Goal: Task Accomplishment & Management: Manage account settings

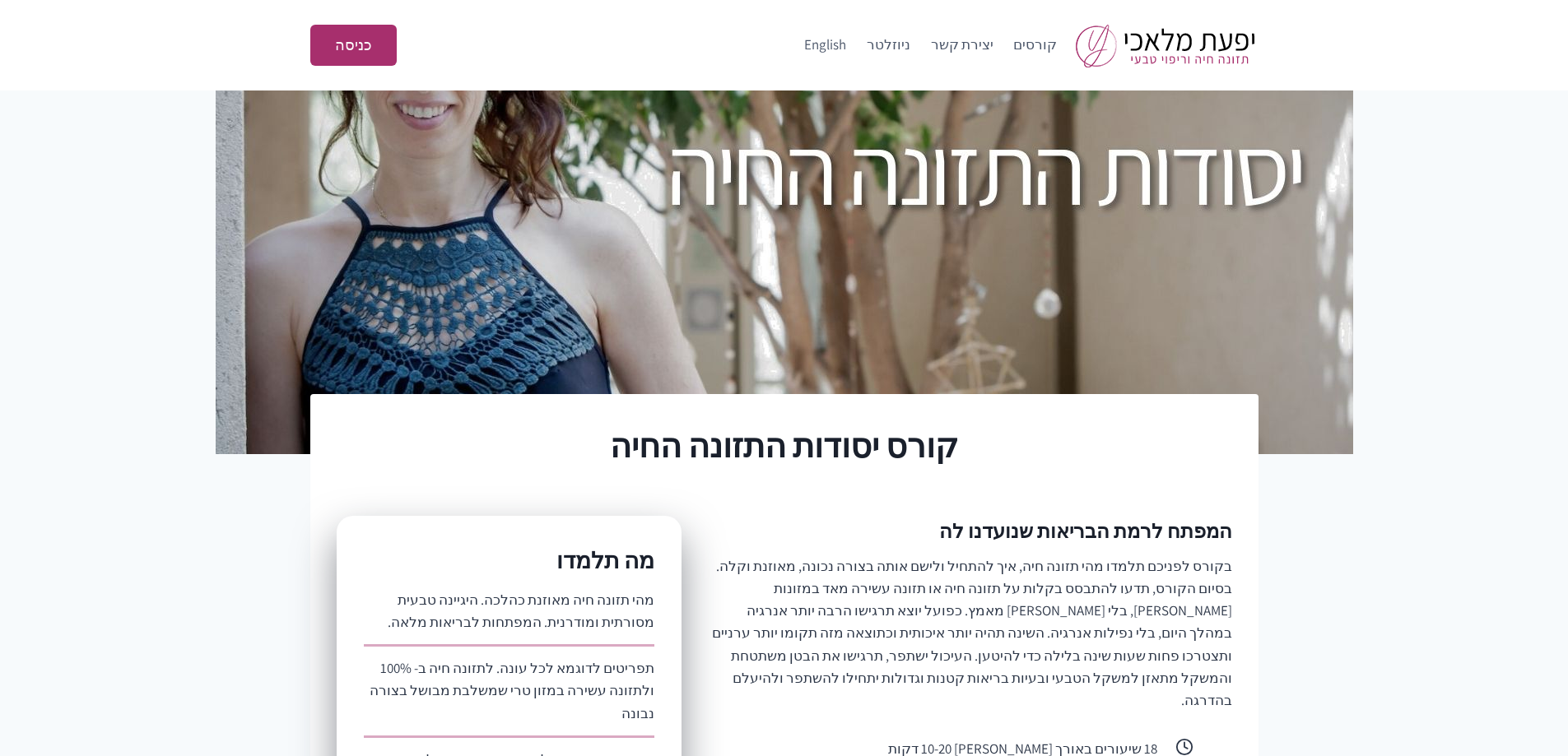
scroll to position [329, 0]
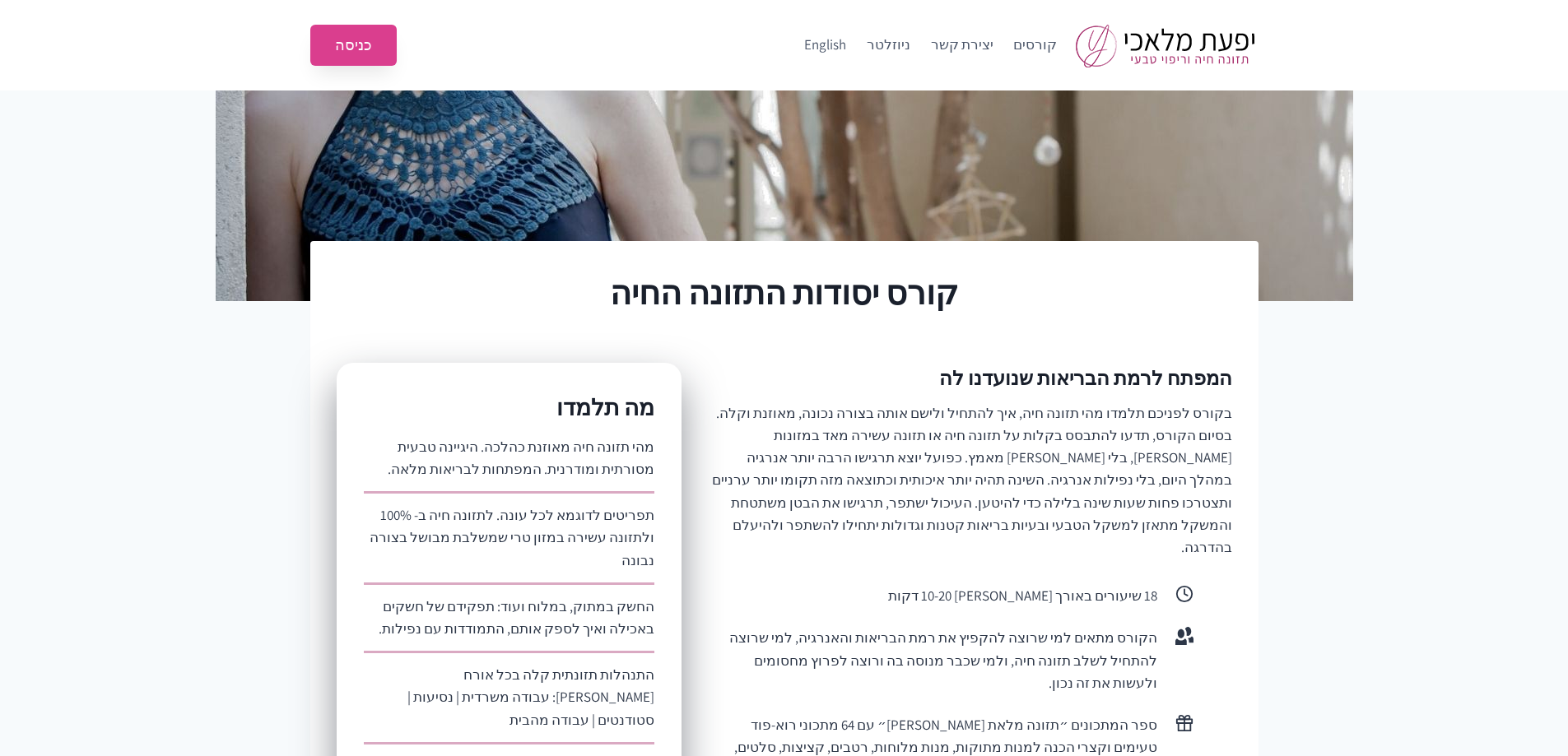
click at [354, 58] on link "כניסה" at bounding box center [353, 46] width 86 height 42
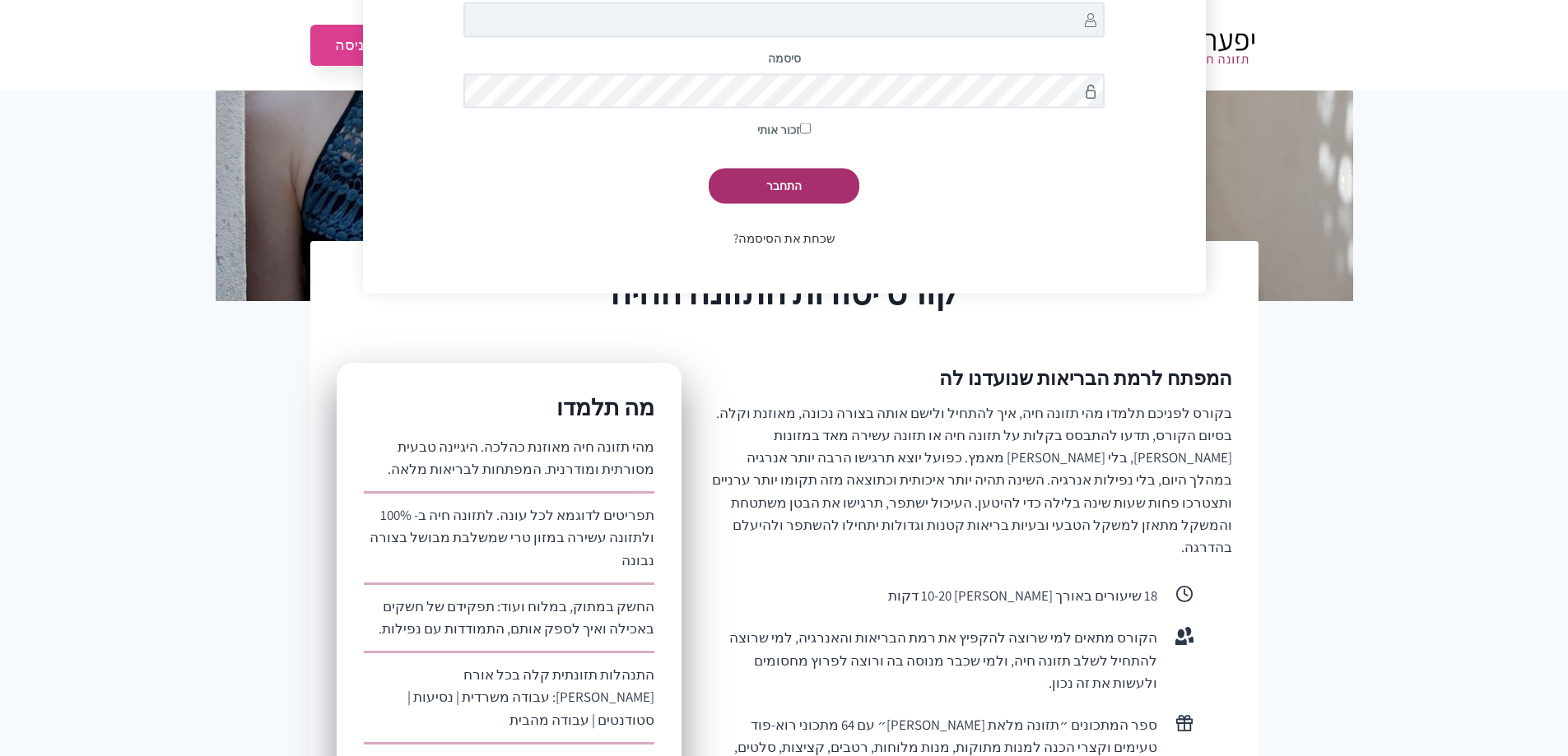
scroll to position [161, 0]
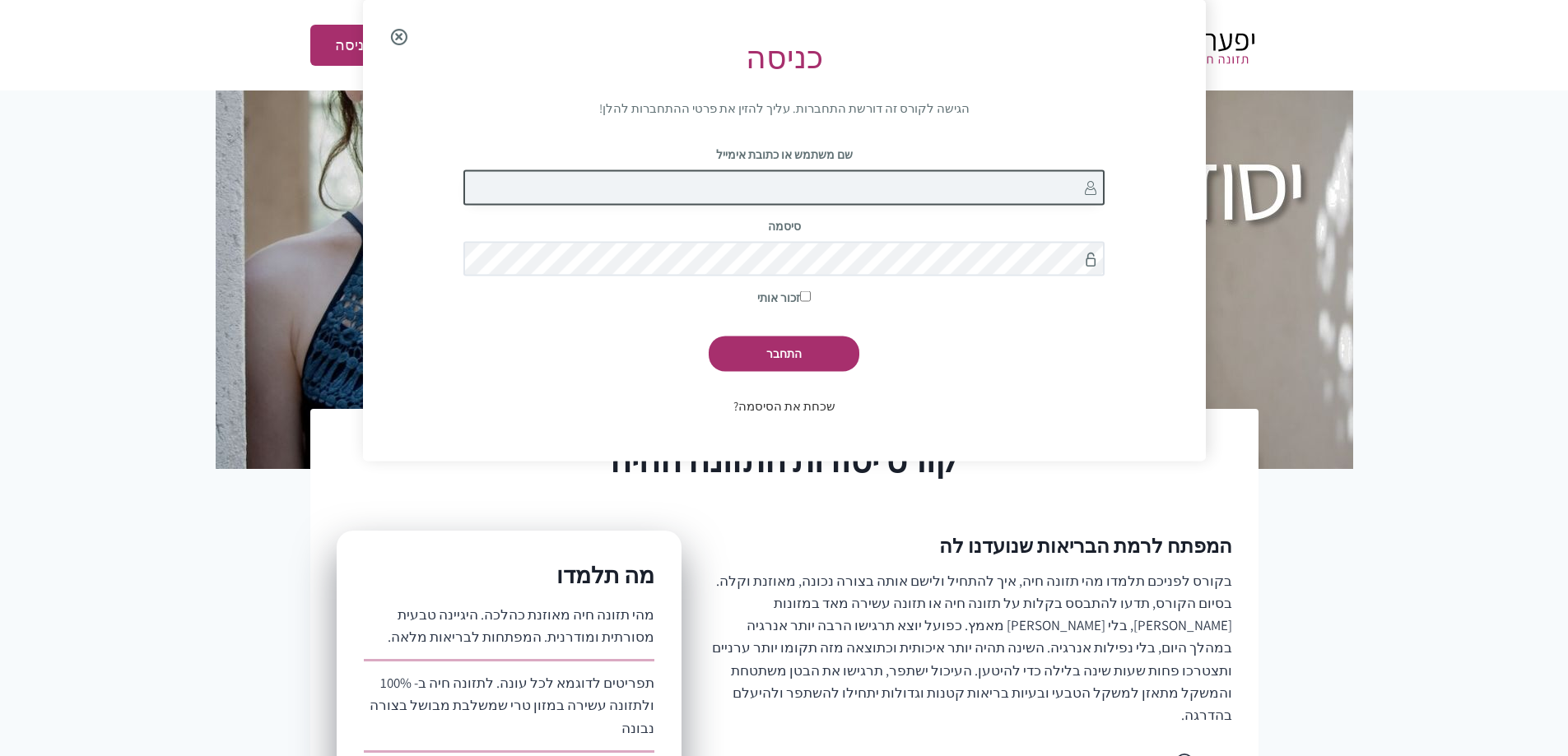
click at [806, 187] on input "שם משתמש או כתובת אימייל" at bounding box center [784, 187] width 641 height 35
type input "nirhir@gmail.com"
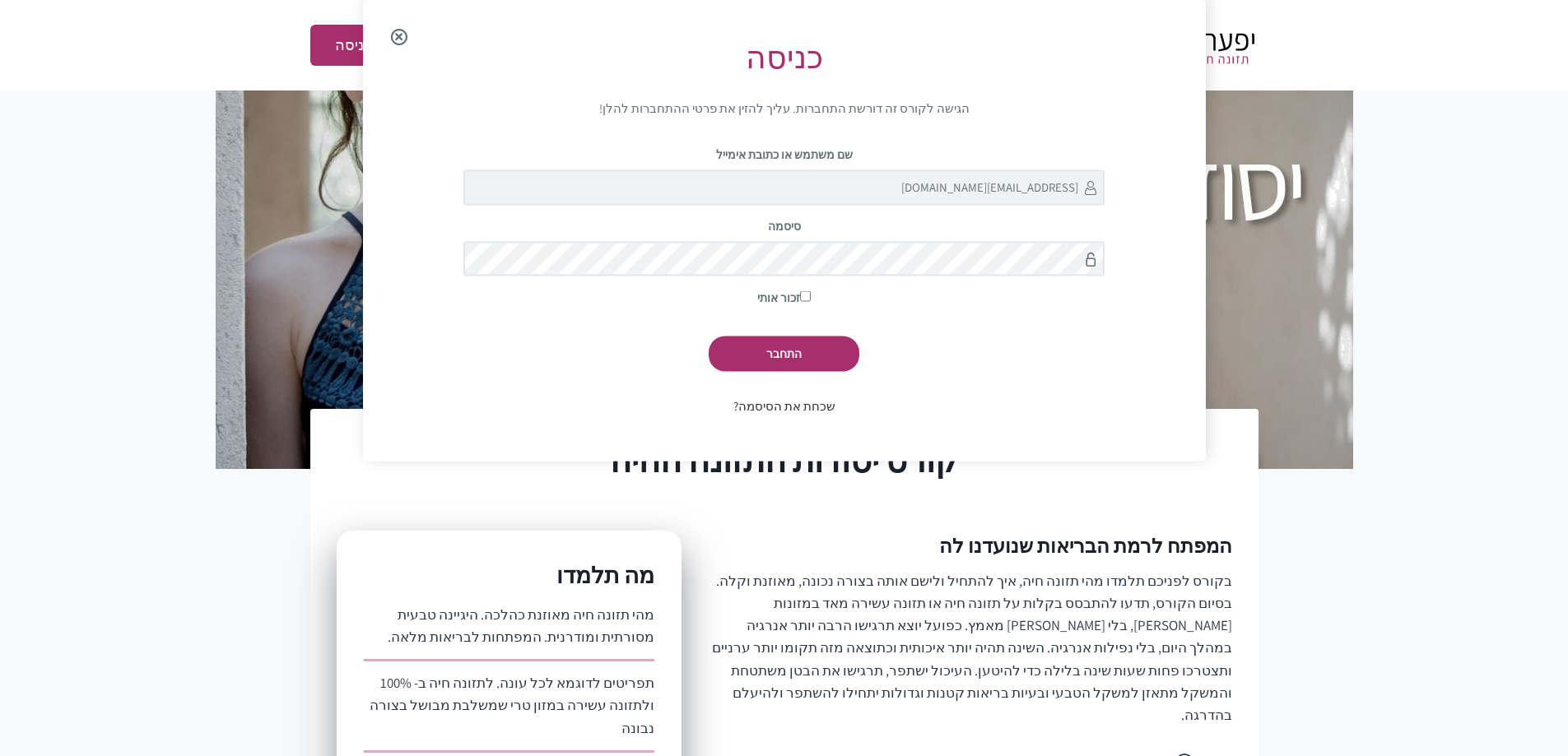
click at [786, 408] on link "שכחת את הסיסמה?" at bounding box center [785, 405] width 102 height 15
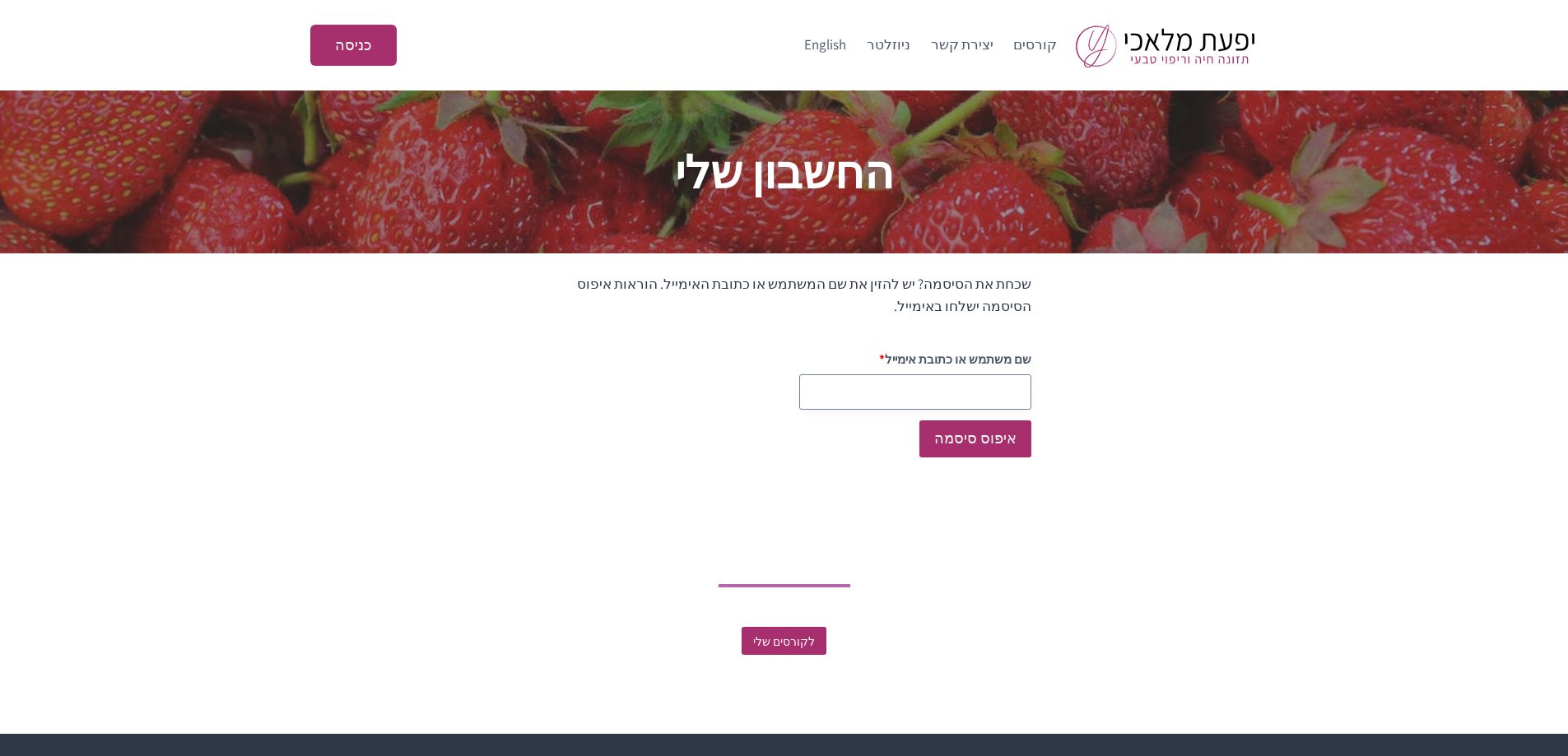
click at [956, 390] on input "שם משתמש או כתובת אימייל" at bounding box center [915, 392] width 232 height 35
type input "nirhir@gmail.com"
click at [972, 443] on button "איפוס סיסמה" at bounding box center [975, 439] width 112 height 37
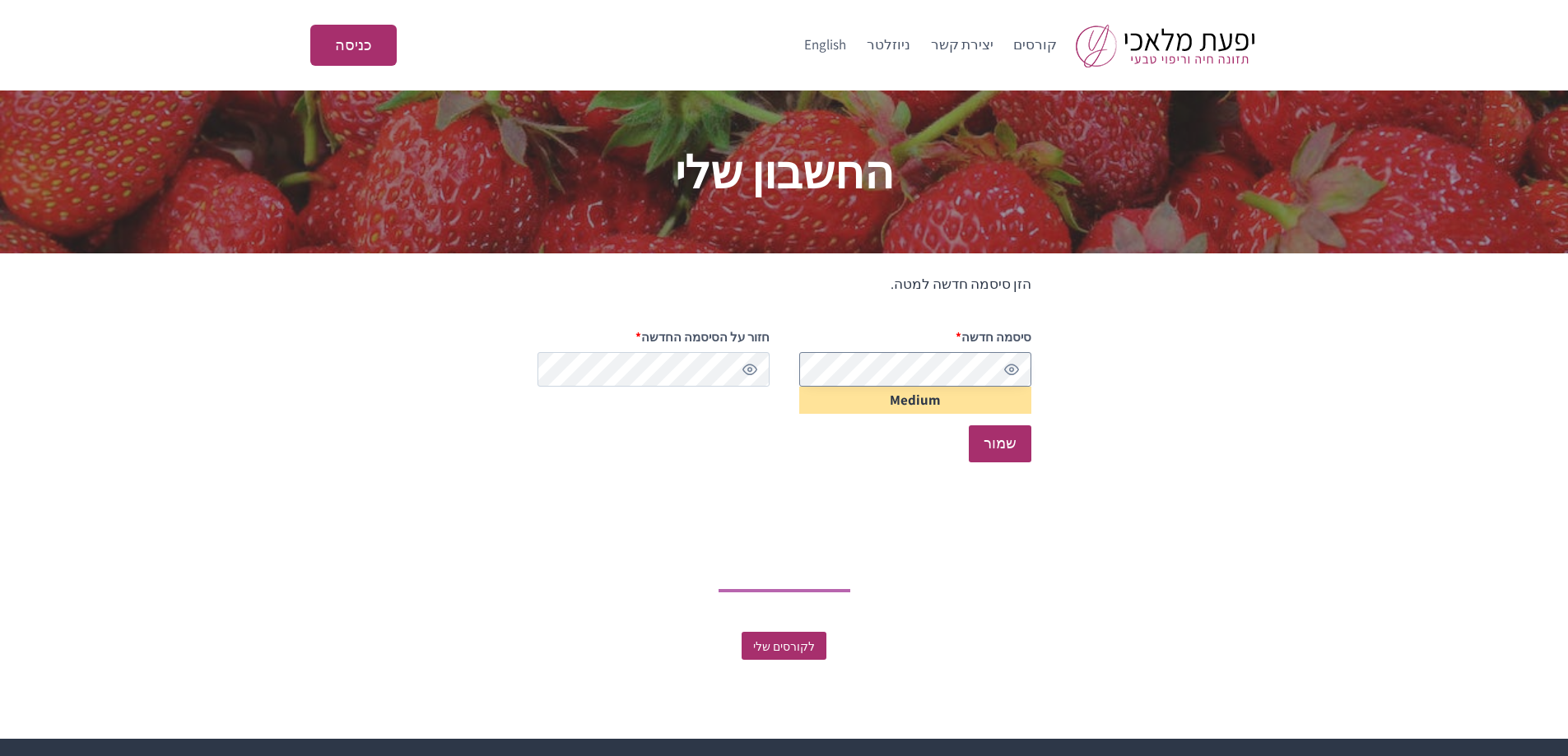
click at [1038, 370] on div "הזן סיסמה חדשה למטה. סיסמה חדשה * חובה Medium חזור על הסיסמה החדשה * חובה שמור" at bounding box center [785, 374] width 626 height 201
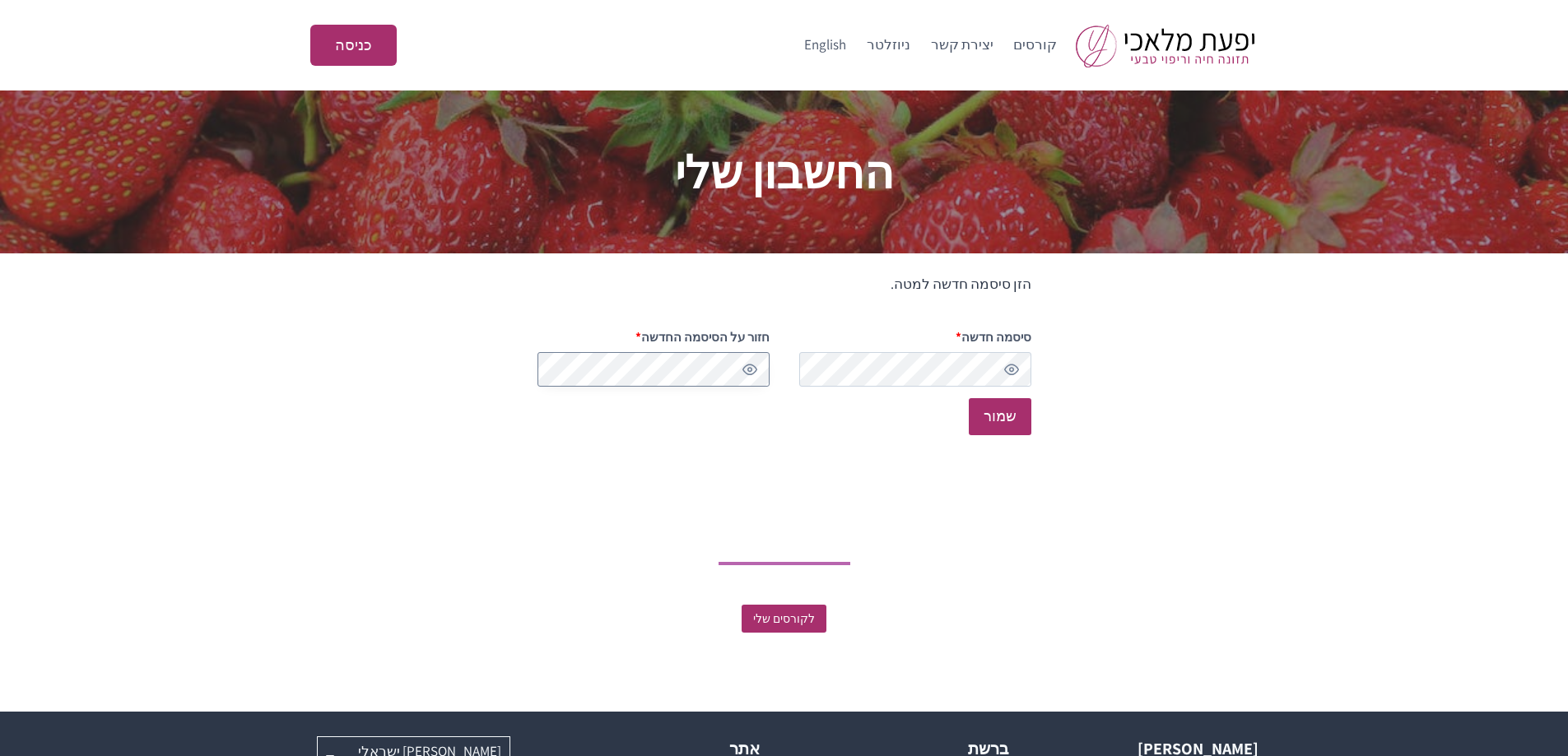
click at [802, 369] on form "הזן סיסמה חדשה למטה. סיסמה חדשה * חובה Medium חזור על הסיסמה החדשה * חובה שמור" at bounding box center [784, 354] width 494 height 162
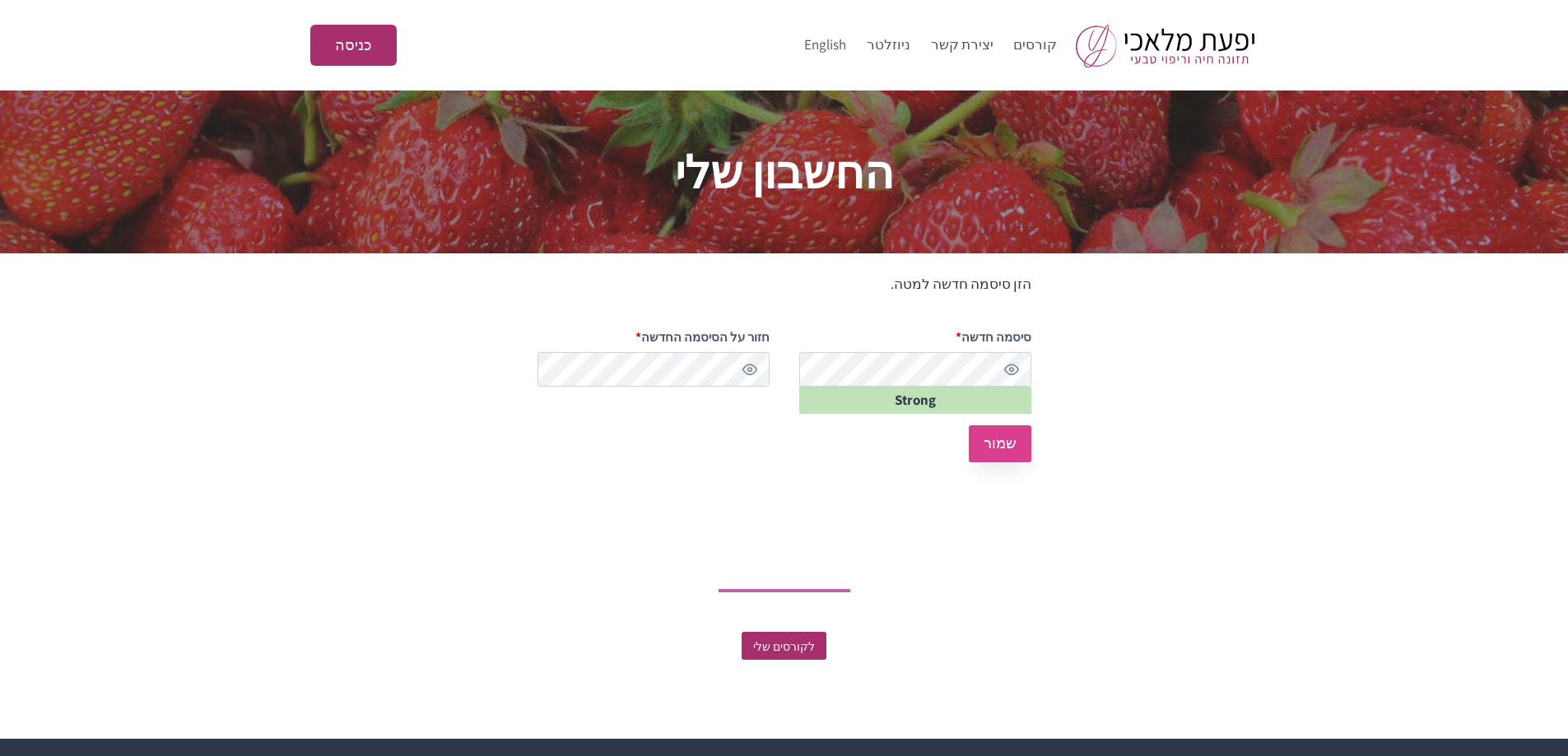
click at [1010, 442] on button "שמור" at bounding box center [1000, 444] width 63 height 37
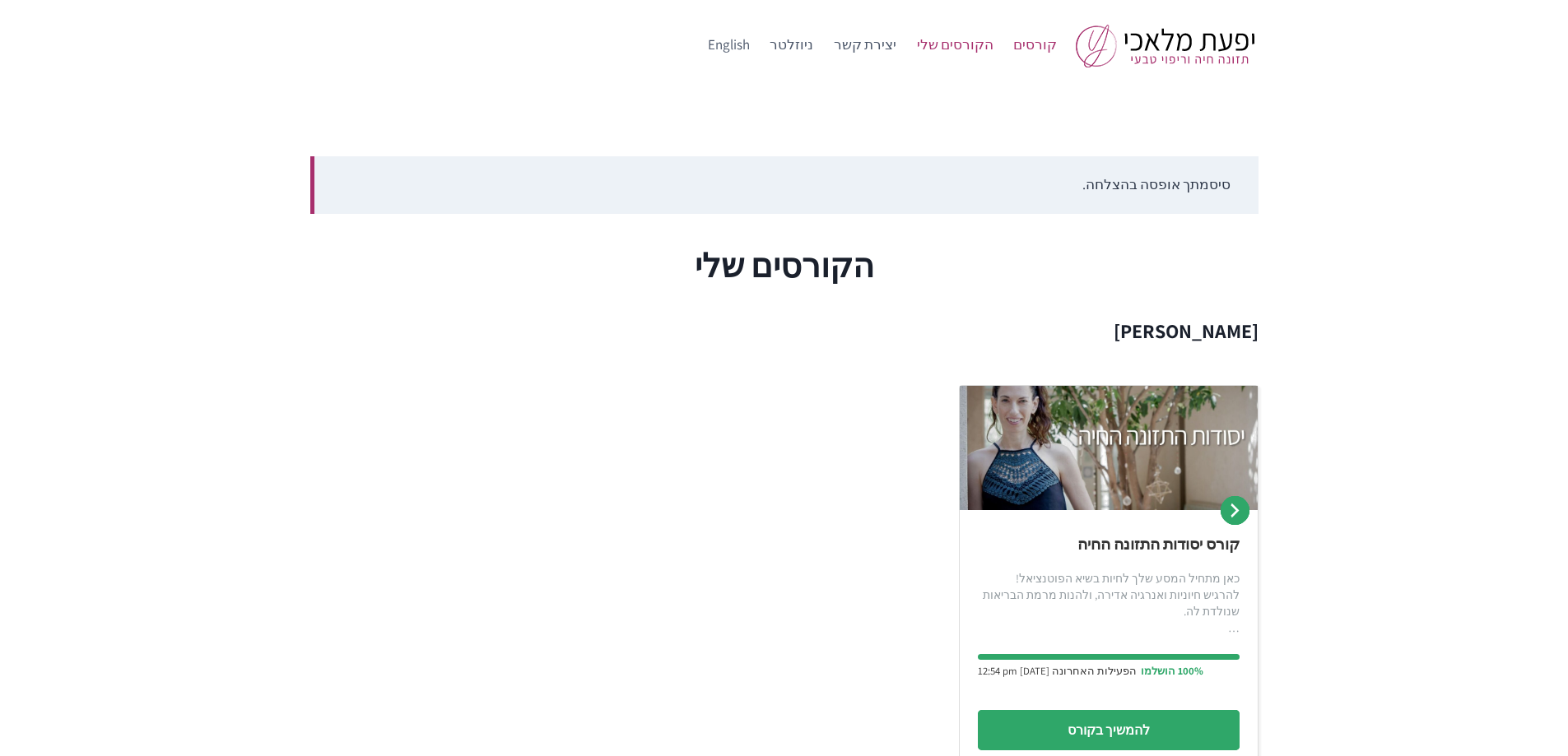
click at [1039, 46] on link "קורסים" at bounding box center [1036, 45] width 65 height 39
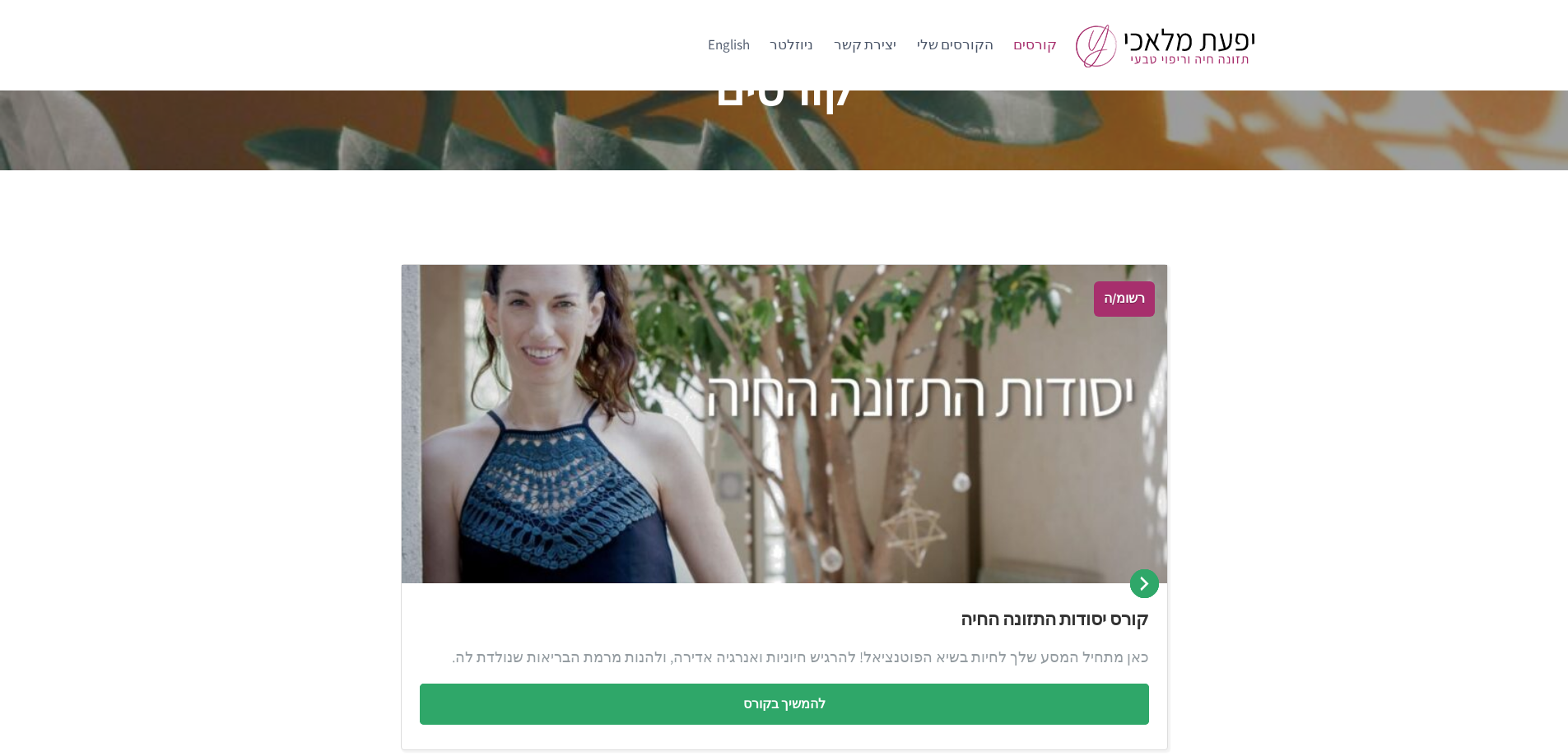
scroll to position [75, 0]
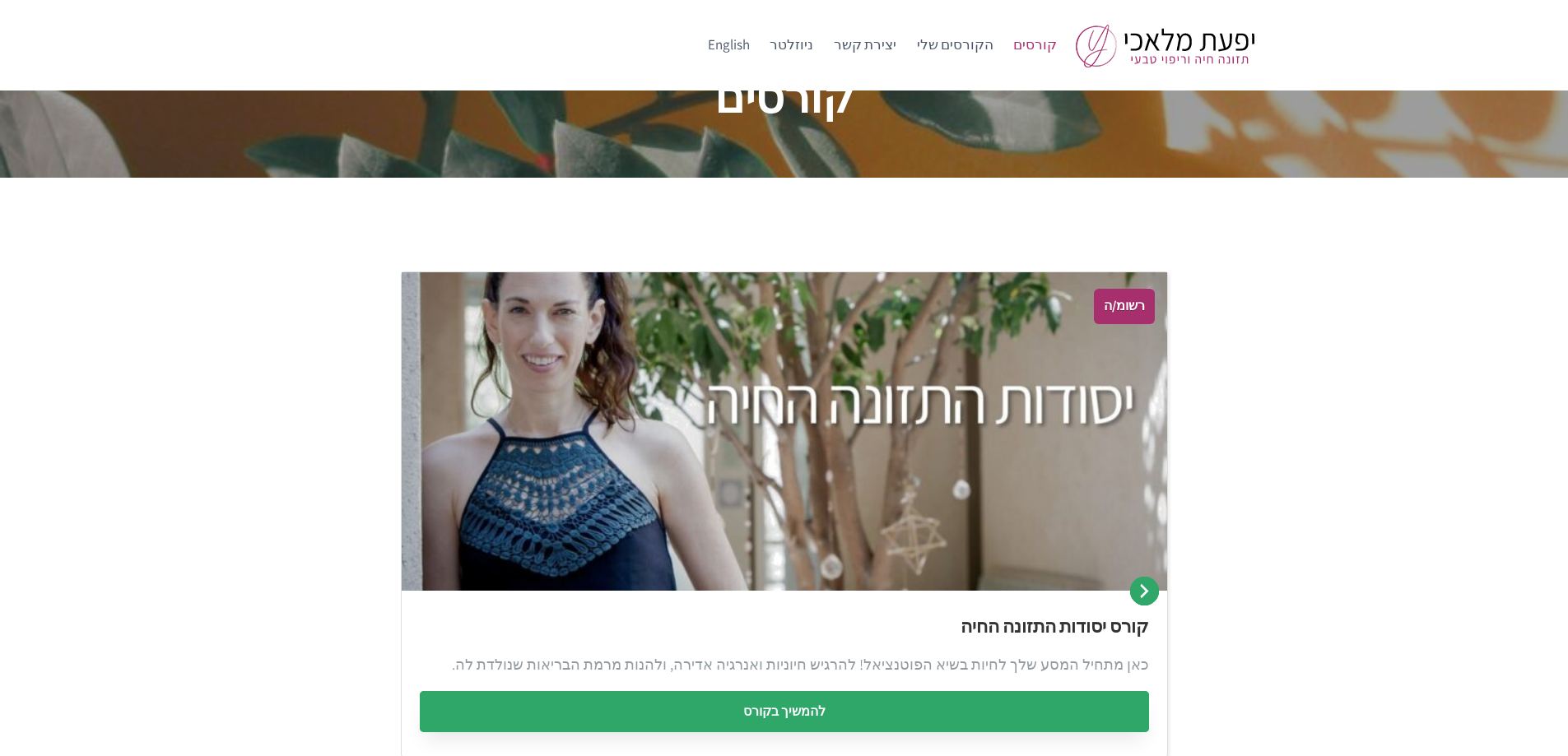
click at [806, 703] on link "להמשיך בקורס" at bounding box center [784, 712] width 729 height 41
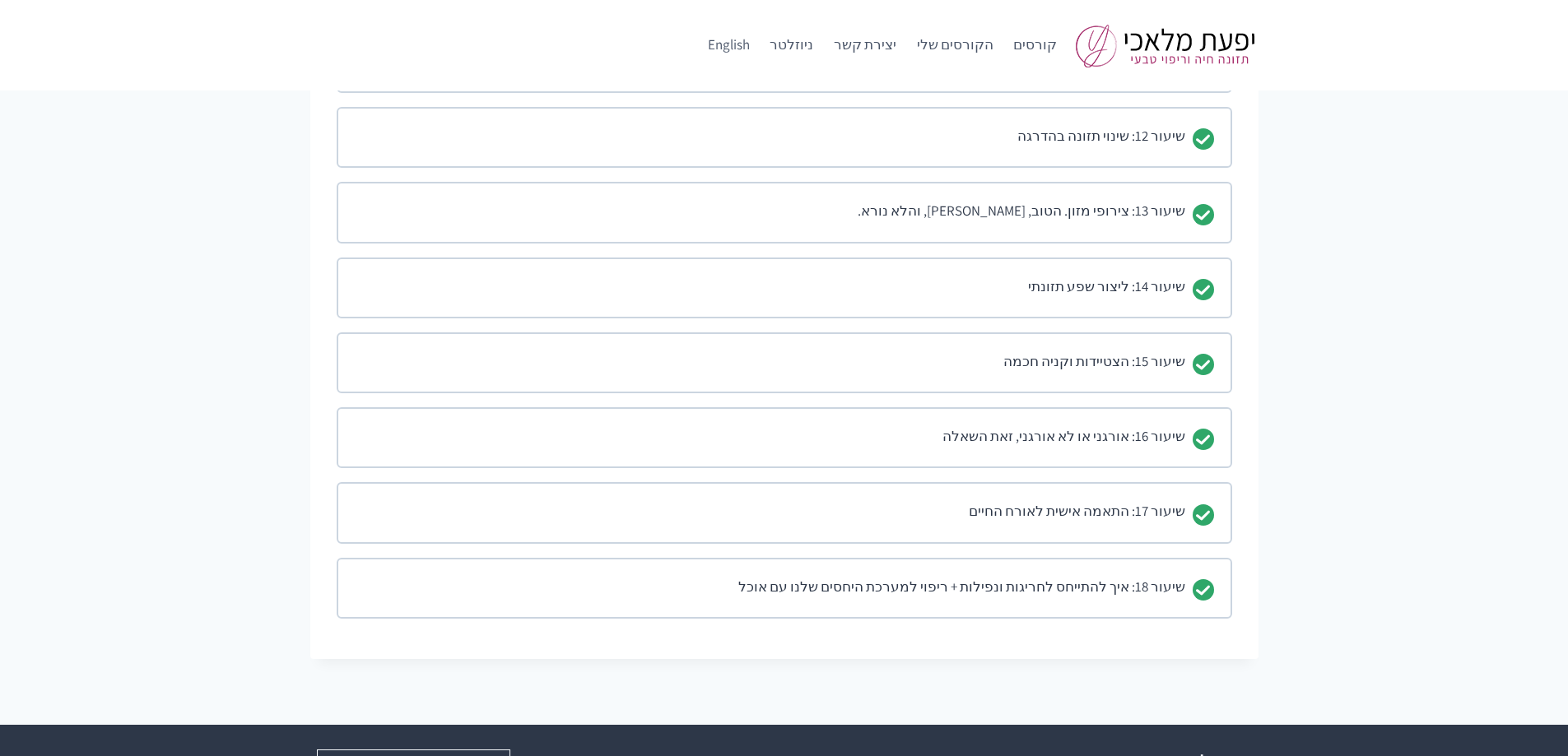
scroll to position [2057, 0]
